Goal: Task Accomplishment & Management: Manage account settings

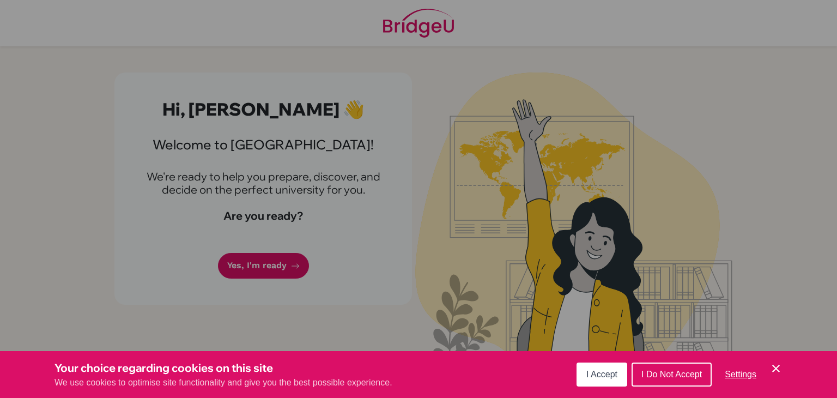
click at [281, 267] on div "Cookie Preferences" at bounding box center [418, 199] width 837 height 398
click at [774, 370] on icon "Save and close" at bounding box center [776, 369] width 8 height 8
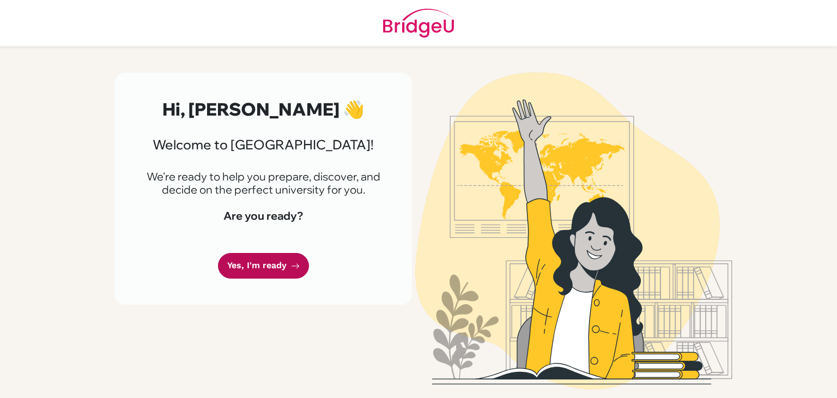
click at [275, 265] on link "Yes, I'm ready" at bounding box center [263, 266] width 91 height 26
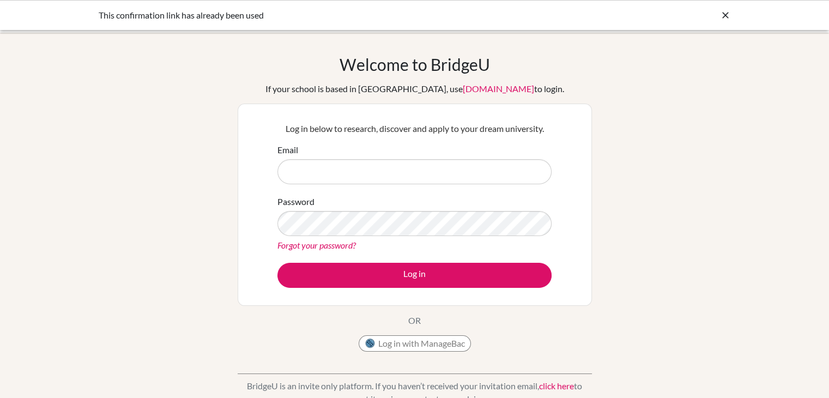
click at [313, 182] on input "Email" at bounding box center [414, 171] width 274 height 25
type input "[PERSON_NAME][EMAIL_ADDRESS][DOMAIN_NAME]"
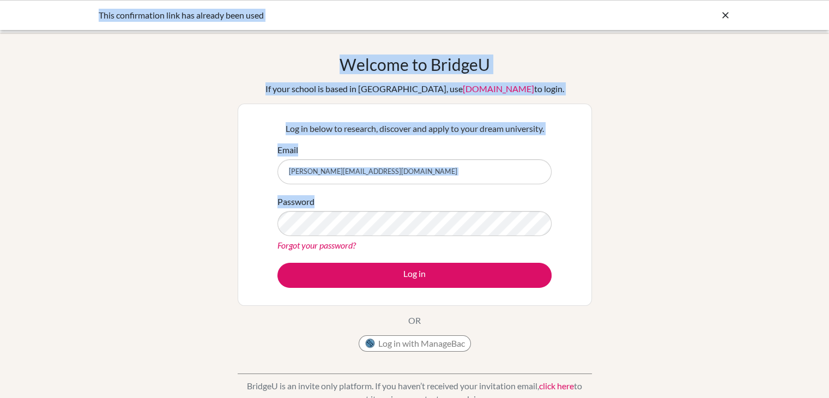
drag, startPoint x: 345, startPoint y: 195, endPoint x: 10, endPoint y: -47, distance: 413.1
click at [10, 0] on html "This confirmation link has already been used Your browser is not supported by […" at bounding box center [414, 199] width 829 height 398
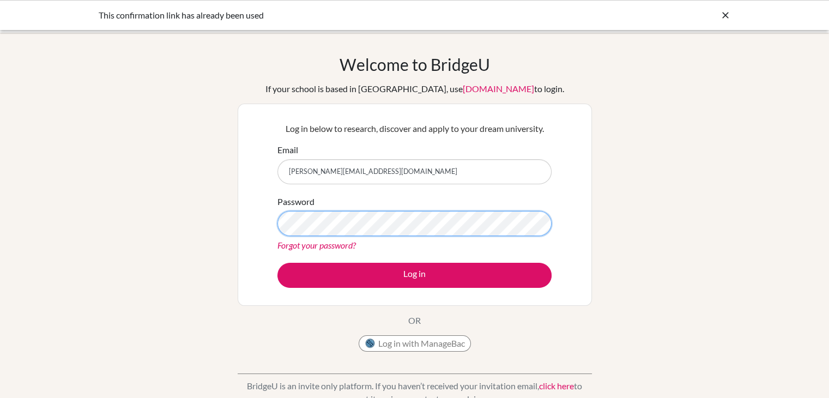
click at [277, 263] on button "Log in" at bounding box center [414, 275] width 274 height 25
